Goal: Transaction & Acquisition: Purchase product/service

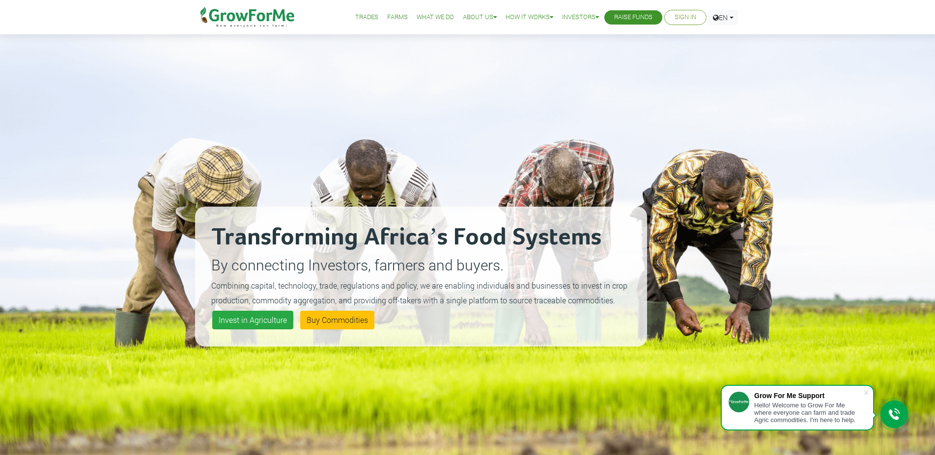
click at [824, 134] on div "Transforming Africa’s Food Systems By connecting Investors, farmers and buyers.…" at bounding box center [467, 264] width 935 height 529
click at [688, 22] on link "Sign In" at bounding box center [685, 17] width 22 height 10
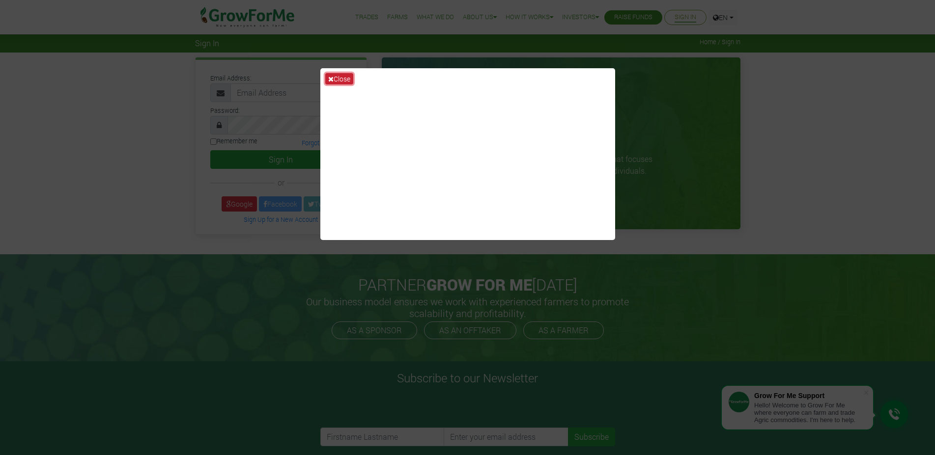
click at [347, 83] on button "Close" at bounding box center [339, 78] width 28 height 11
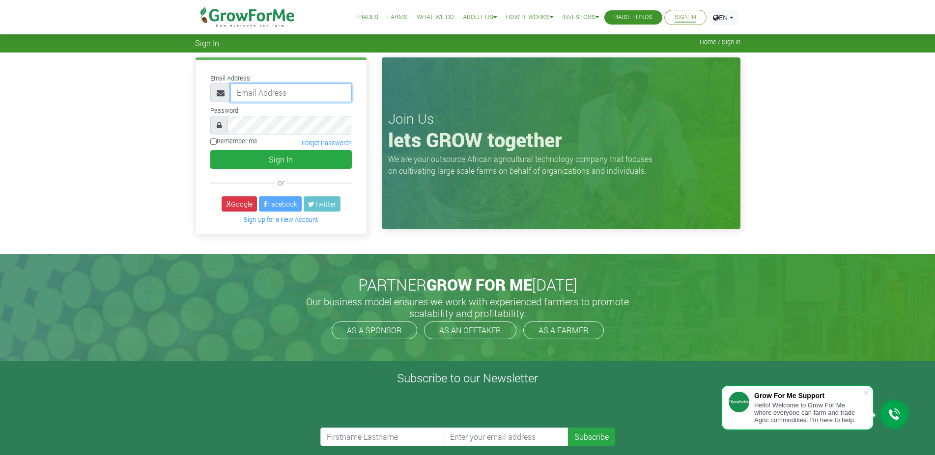
click at [290, 96] on input "email" at bounding box center [290, 93] width 121 height 19
type input "l"
type input "1"
type input "ama.yema7@gmail.com"
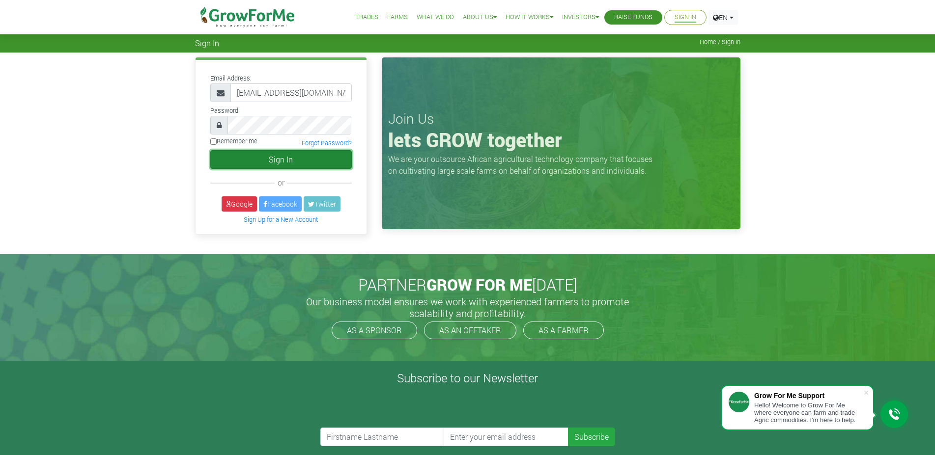
click at [290, 166] on button "Sign In" at bounding box center [280, 159] width 141 height 19
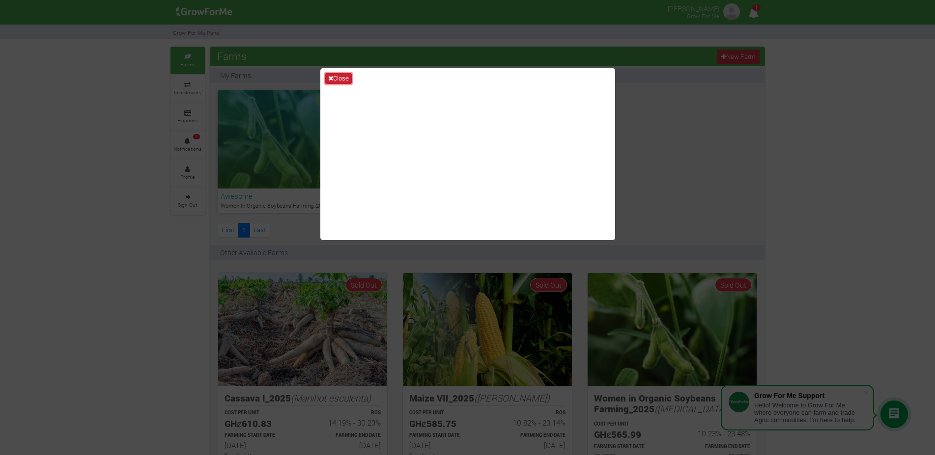
click at [339, 77] on button "Close" at bounding box center [338, 78] width 27 height 11
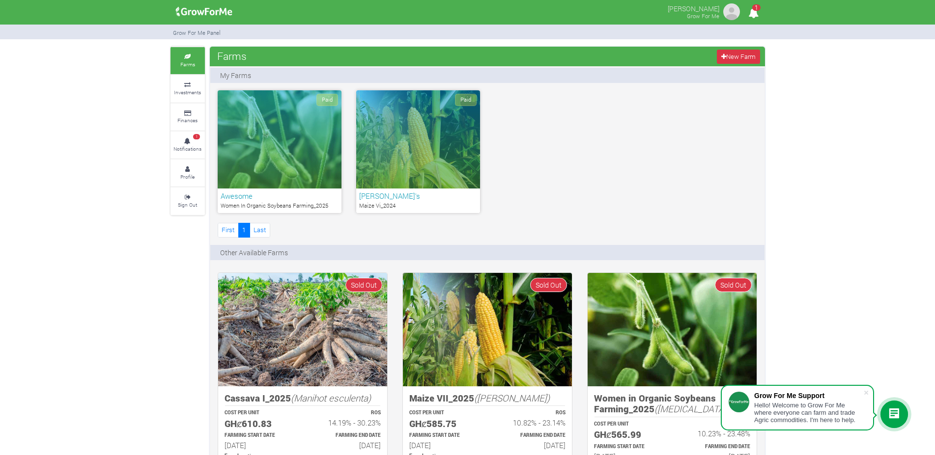
click at [423, 160] on div "Paid" at bounding box center [418, 139] width 124 height 98
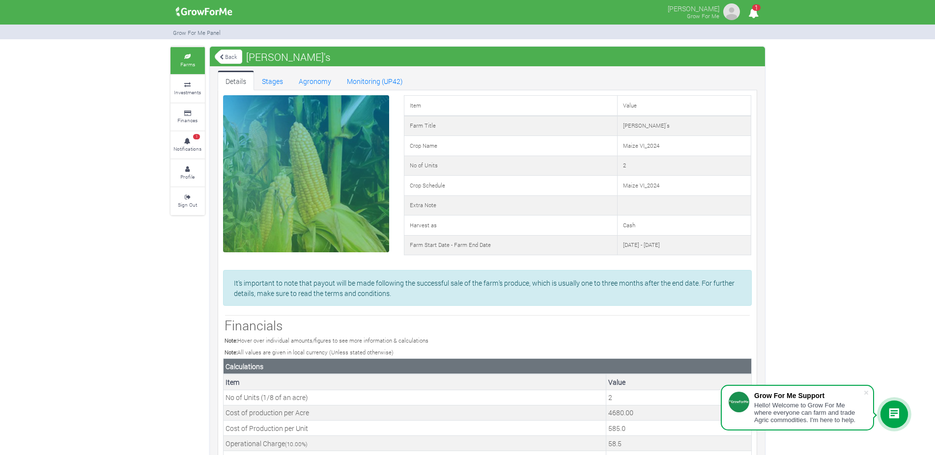
click at [235, 56] on link "Back" at bounding box center [229, 57] width 28 height 16
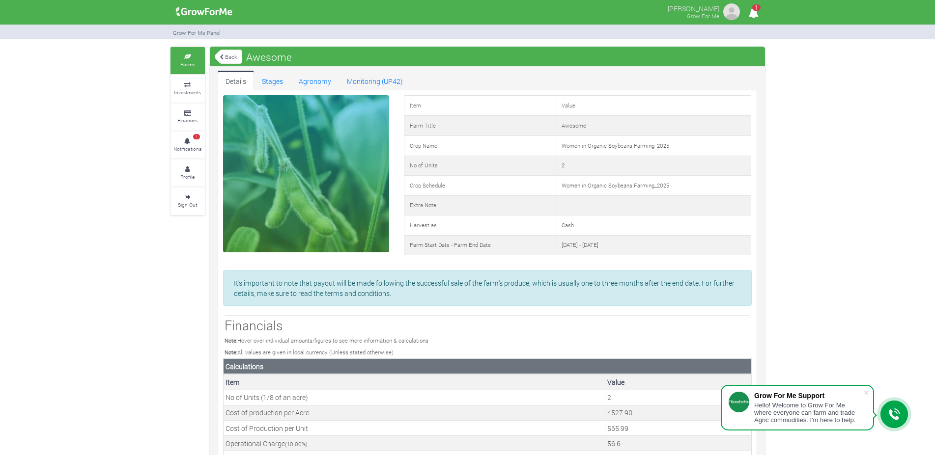
click at [236, 53] on link "Back" at bounding box center [229, 57] width 28 height 16
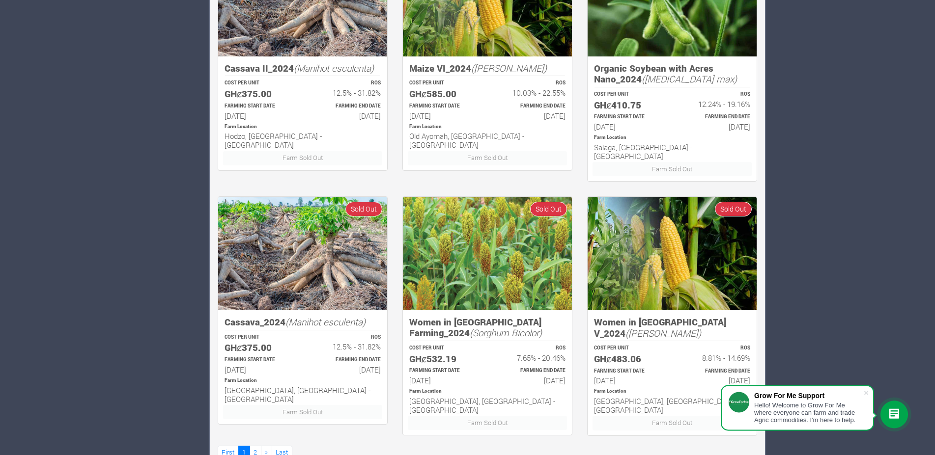
scroll to position [585, 0]
click at [251, 446] on link "2" at bounding box center [256, 453] width 12 height 14
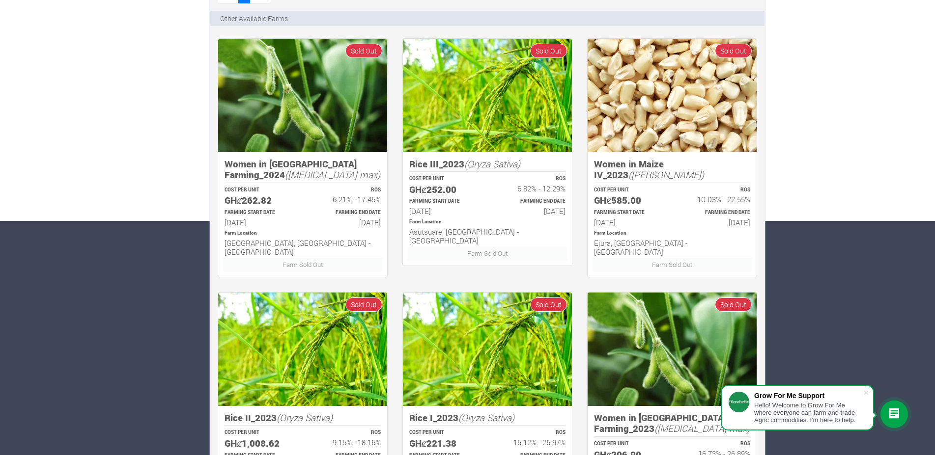
scroll to position [585, 0]
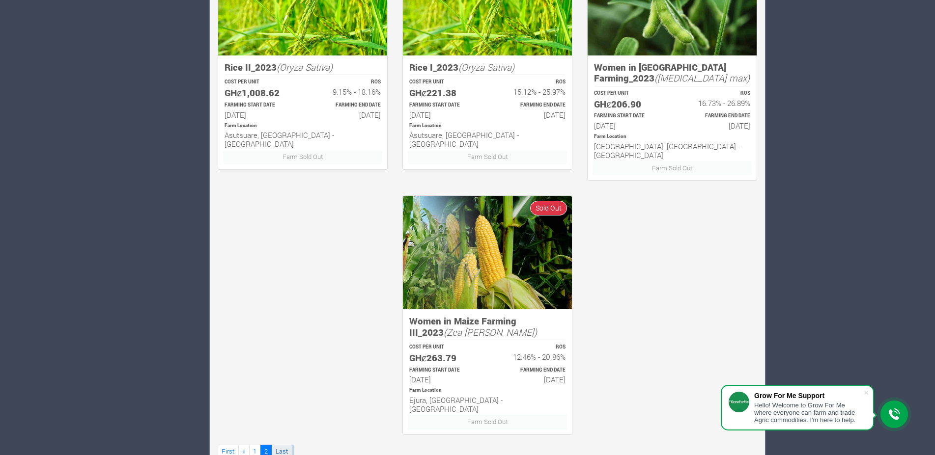
click at [282, 445] on link "Last" at bounding box center [282, 452] width 21 height 14
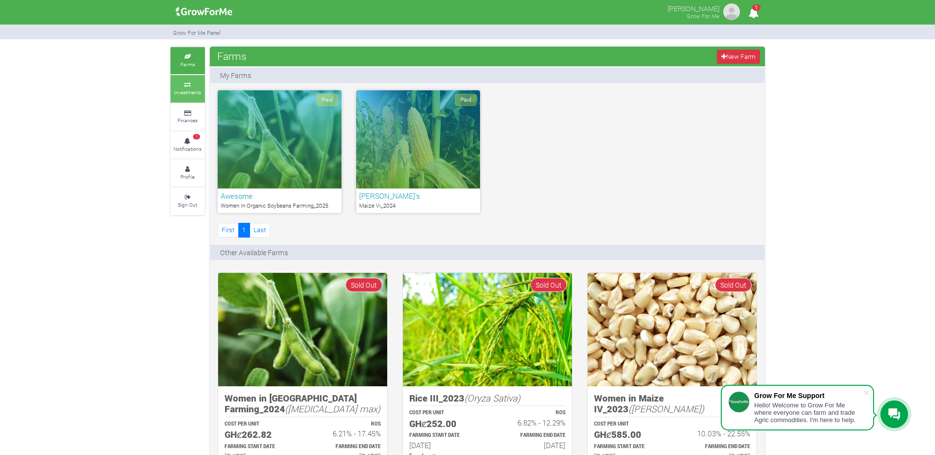
click at [200, 87] on icon at bounding box center [187, 85] width 29 height 5
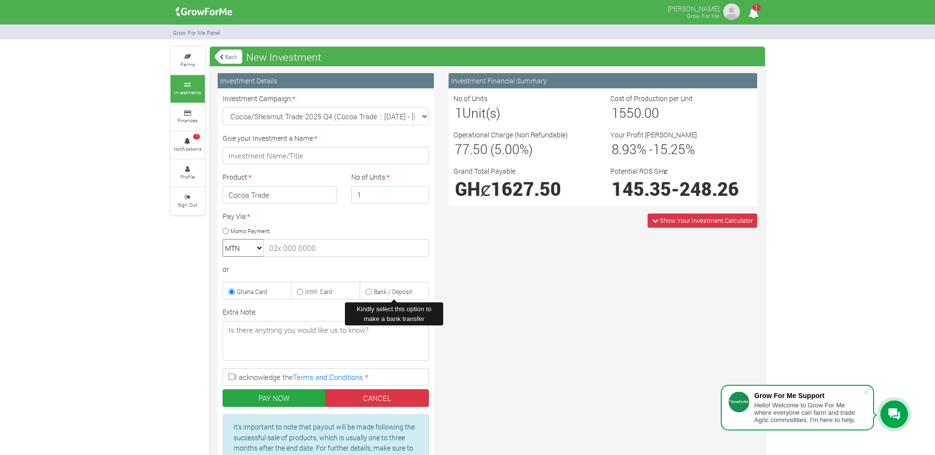
click at [369, 292] on input "Bank / Deposit" at bounding box center [368, 292] width 6 height 6
radio input "true"
click at [223, 239] on select "MTN Telecel Airtel Tigo" at bounding box center [243, 248] width 41 height 18
click at [264, 250] on select "MTN Telecel Airtel Tigo" at bounding box center [243, 248] width 41 height 18
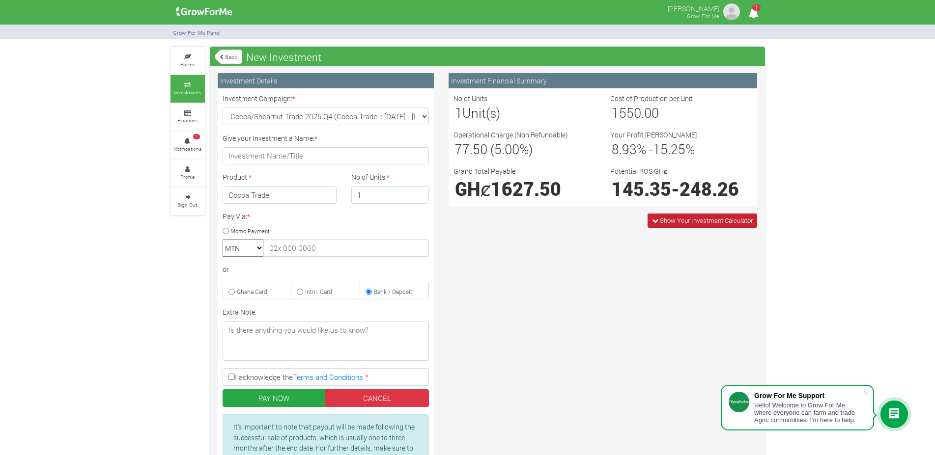
click at [683, 225] on span "Show Your Investment Calculator" at bounding box center [706, 220] width 93 height 9
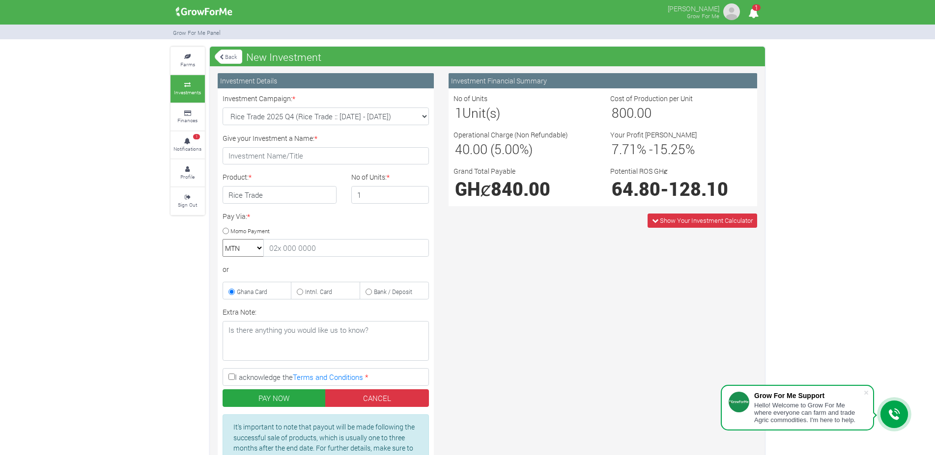
click at [705, 11] on p "[PERSON_NAME]" at bounding box center [694, 8] width 52 height 12
click at [754, 12] on icon "1" at bounding box center [753, 13] width 19 height 22
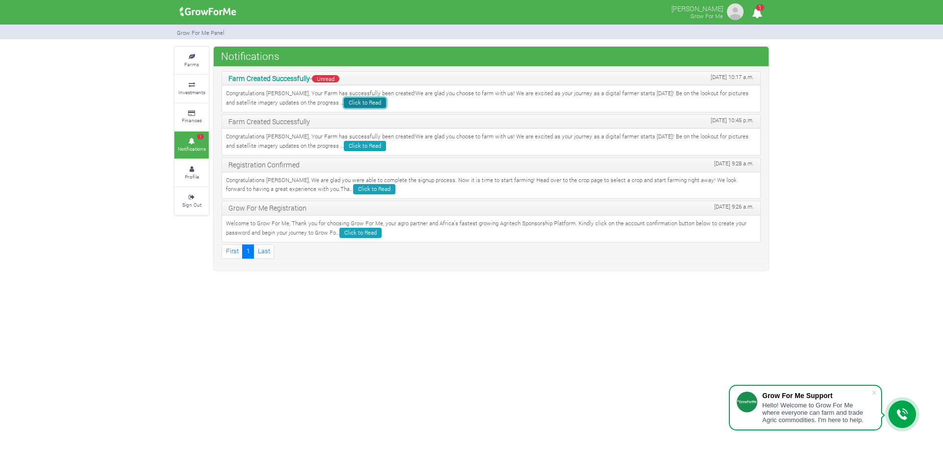
click at [344, 102] on link "Click to Read" at bounding box center [365, 103] width 42 height 10
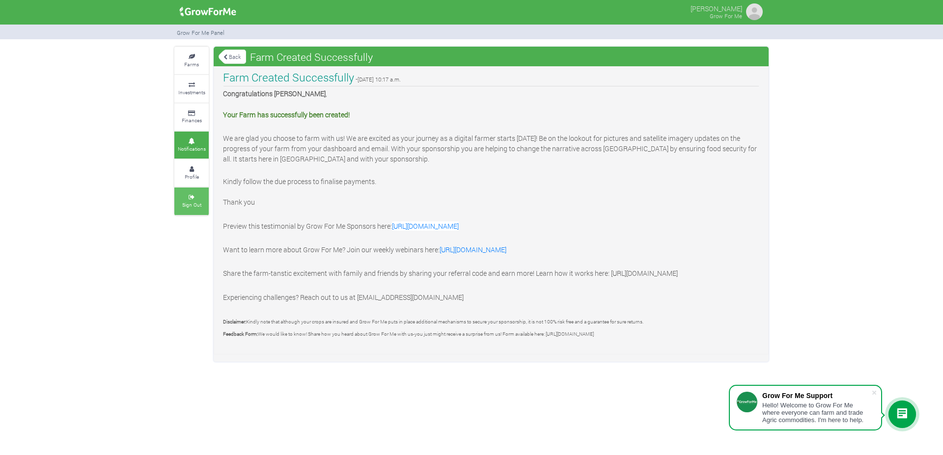
click at [187, 210] on link "Sign Out" at bounding box center [191, 201] width 34 height 27
